Goal: Browse casually

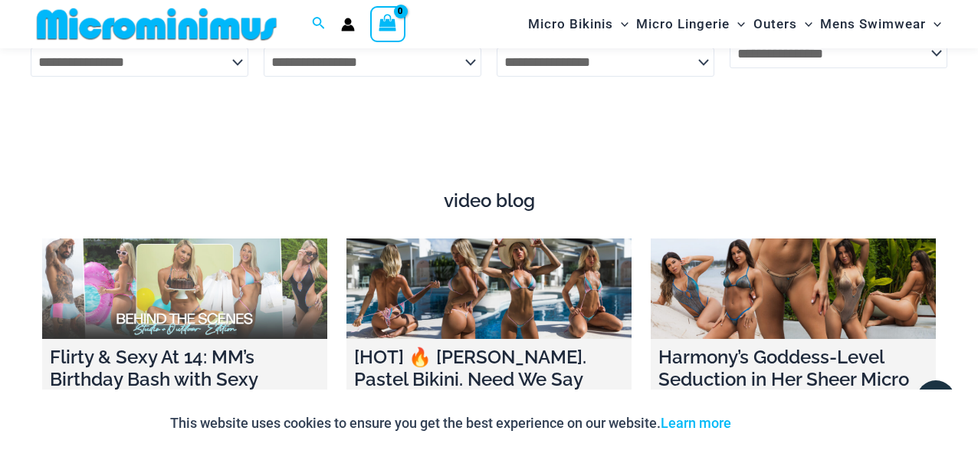
scroll to position [5043, 0]
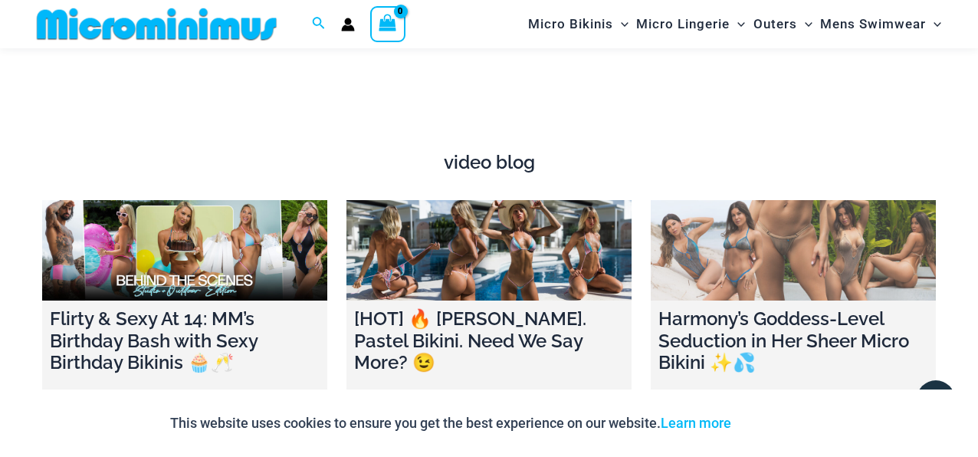
click at [780, 252] on link at bounding box center [792, 250] width 285 height 100
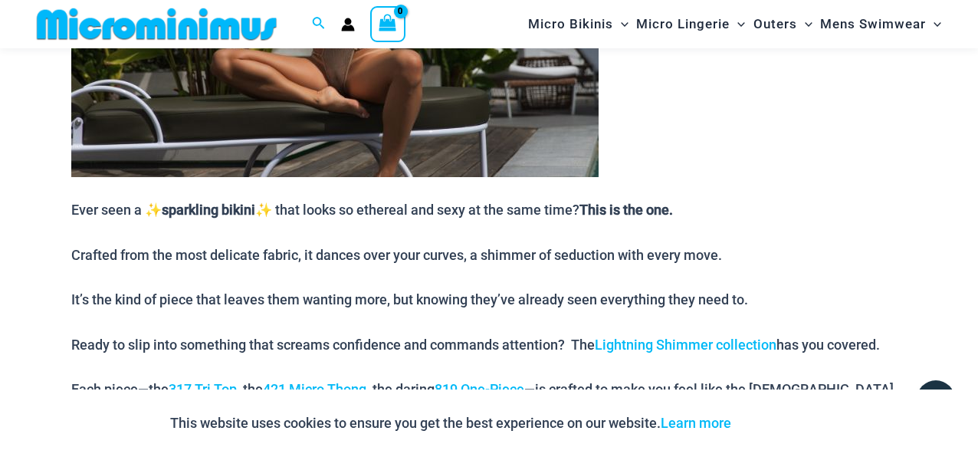
scroll to position [1349, 0]
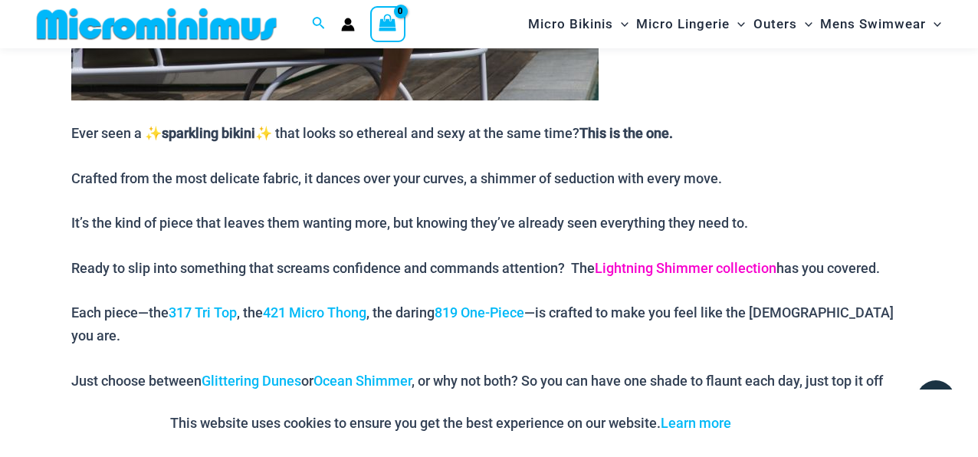
click at [690, 262] on link "Lightning Shimmer collection" at bounding box center [686, 268] width 182 height 16
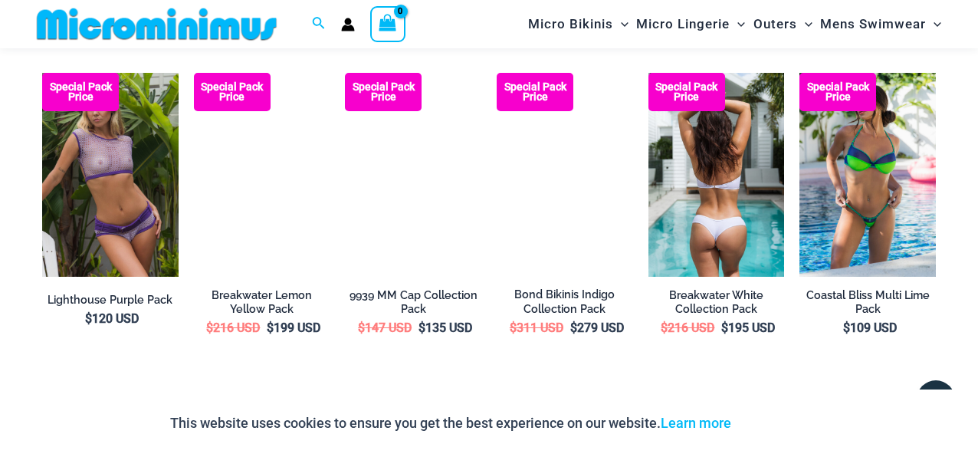
scroll to position [2515, 0]
